Goal: Navigation & Orientation: Find specific page/section

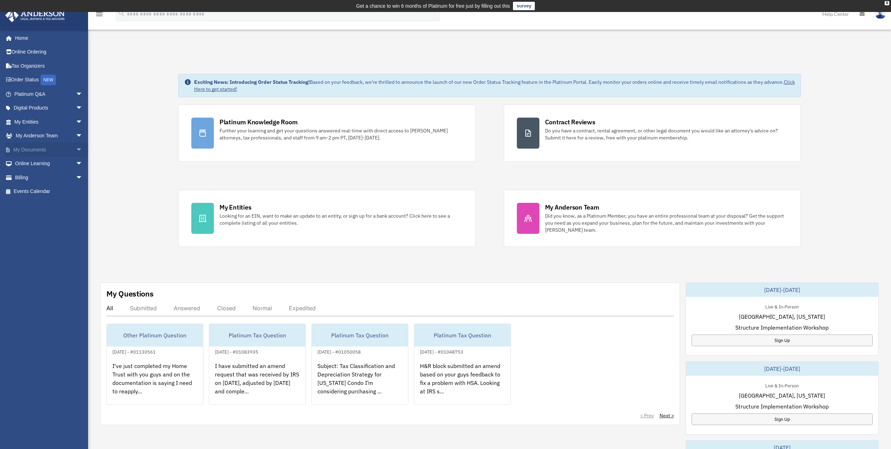
click at [77, 147] on span "arrow_drop_down" at bounding box center [83, 150] width 14 height 14
click at [29, 164] on link "Box" at bounding box center [52, 164] width 84 height 14
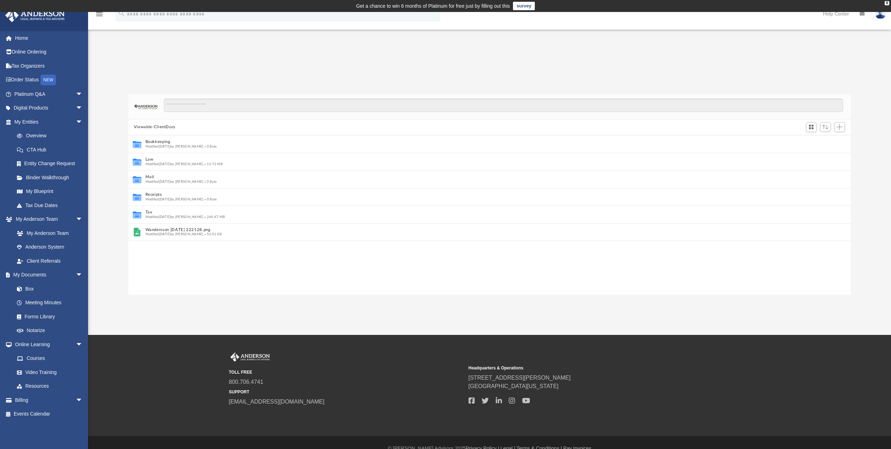
scroll to position [6, 6]
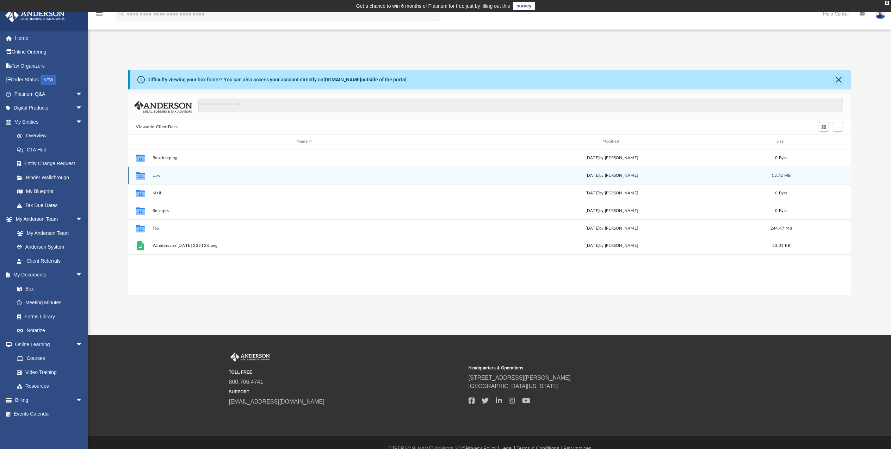
click at [164, 173] on button "Law" at bounding box center [304, 175] width 304 height 5
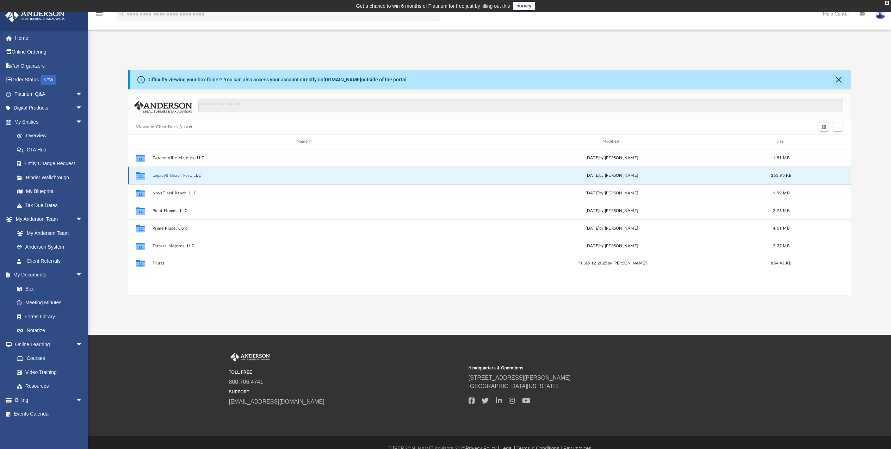
click at [185, 175] on button "Legacy3 Beach Fort, LLC" at bounding box center [304, 175] width 304 height 5
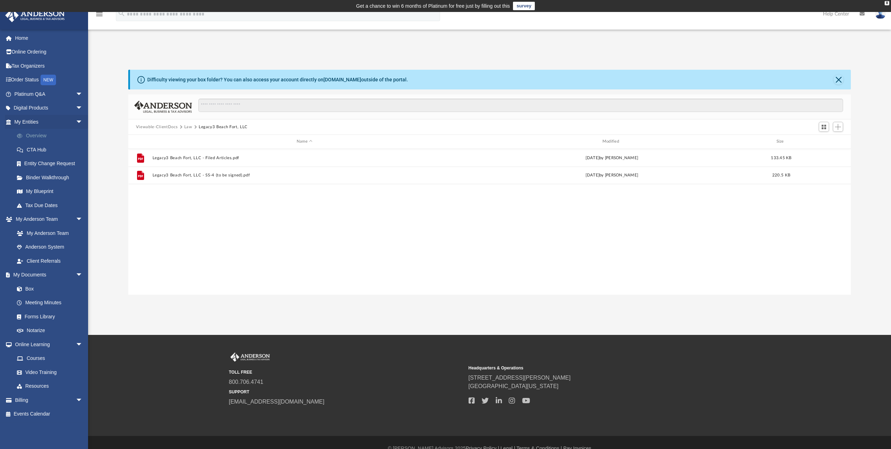
click at [42, 137] on link "Overview" at bounding box center [52, 136] width 84 height 14
